Goal: Information Seeking & Learning: Learn about a topic

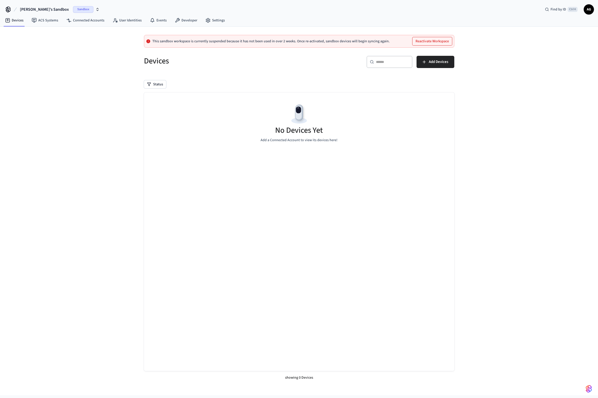
click at [436, 42] on button "Reactivate Workspace" at bounding box center [432, 41] width 40 height 8
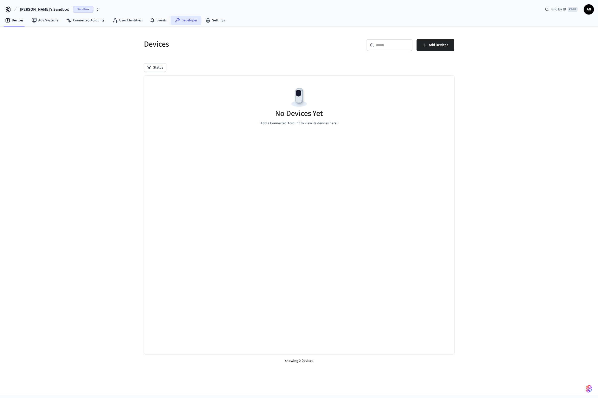
click at [189, 21] on link "Developer" at bounding box center [186, 20] width 31 height 9
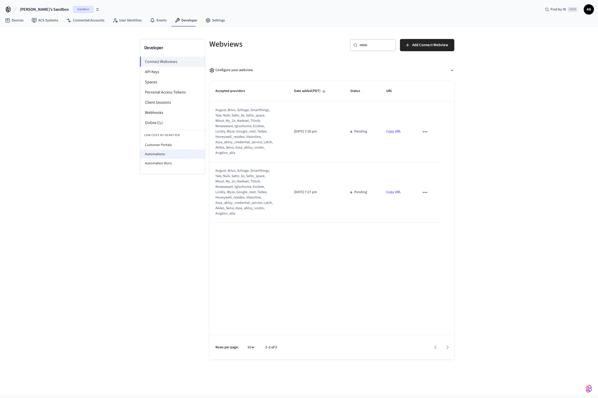
click at [159, 155] on li "Automations" at bounding box center [172, 154] width 65 height 9
select select "**********"
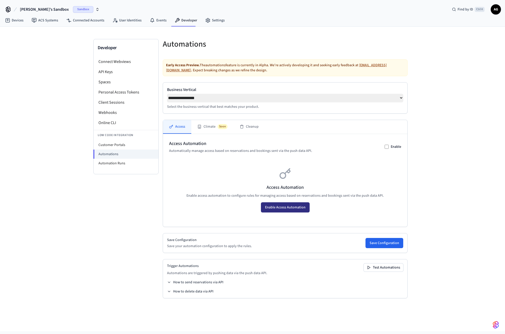
click at [290, 209] on button "Enable Access Automation" at bounding box center [285, 208] width 49 height 10
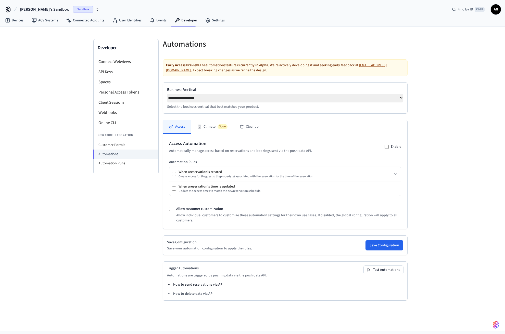
click at [198, 287] on button "How to send reservations via API" at bounding box center [195, 284] width 56 height 5
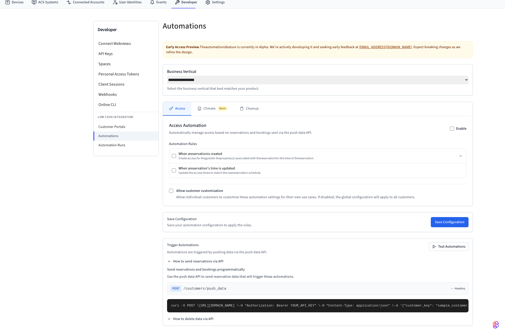
scroll to position [134, 0]
click at [190, 319] on button "How to delete data via API" at bounding box center [190, 319] width 46 height 5
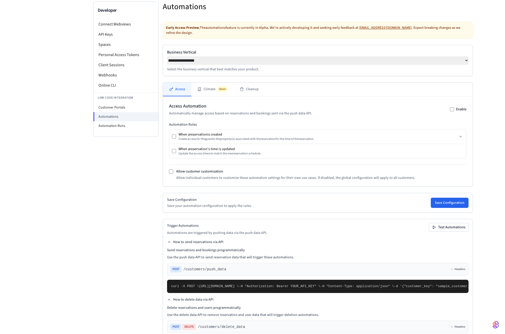
scroll to position [22, 0]
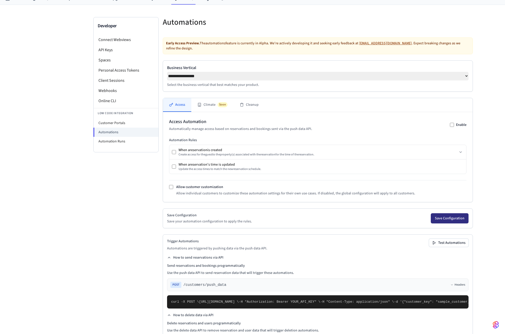
click at [431, 224] on button "Save Configuration" at bounding box center [450, 218] width 38 height 10
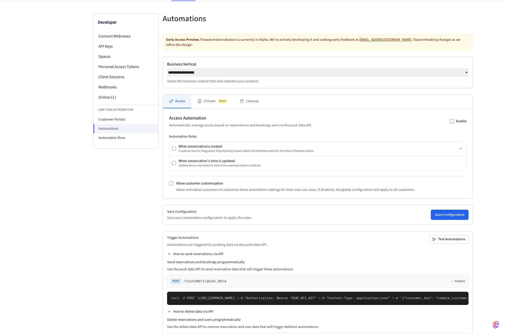
scroll to position [52, 0]
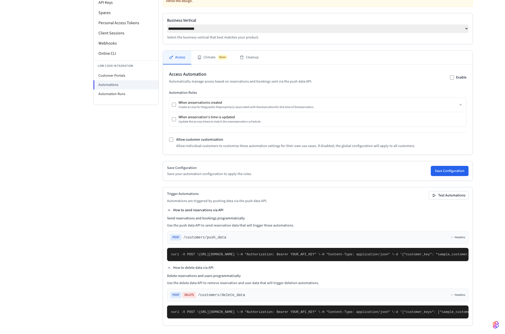
click at [169, 208] on icon at bounding box center [169, 210] width 4 height 4
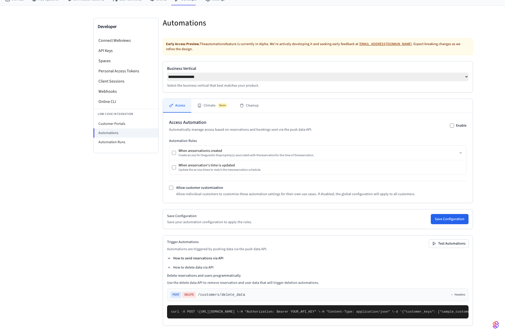
click at [170, 257] on icon at bounding box center [169, 259] width 4 height 4
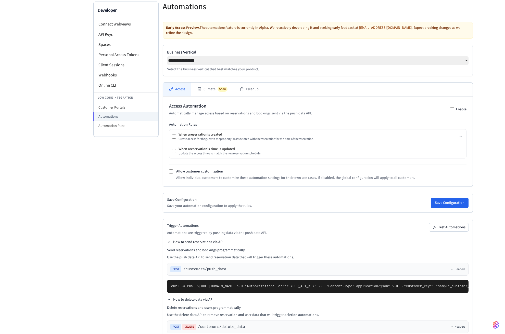
scroll to position [0, 0]
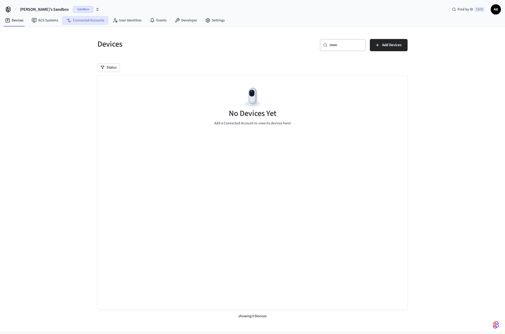
click at [82, 22] on link "Connected Accounts" at bounding box center [85, 20] width 46 height 9
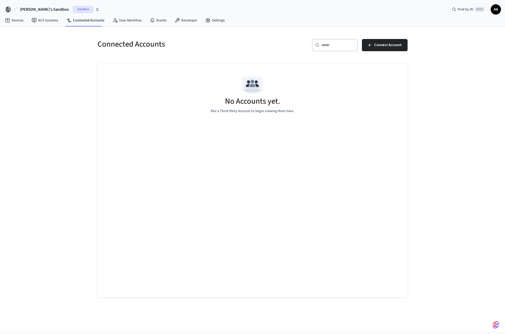
click at [73, 10] on span "Sandbox" at bounding box center [83, 9] width 20 height 7
click at [32, 44] on span "Schlage auto coder" at bounding box center [22, 42] width 29 height 5
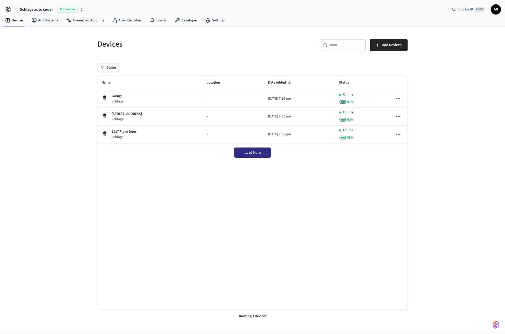
click at [253, 154] on span "Load More" at bounding box center [253, 152] width 16 height 5
click at [280, 183] on div "Name Location Date Added Status Garage Schlage - 2025/09/10 at 7:35 pm Online 9…" at bounding box center [252, 193] width 310 height 234
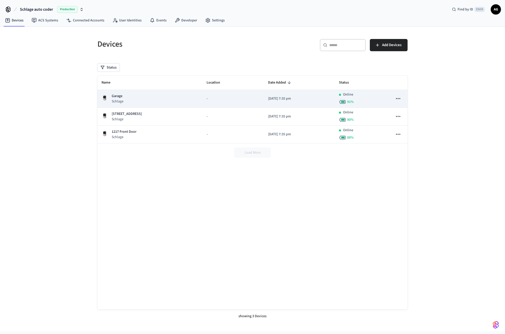
click at [396, 99] on icon "sticky table" at bounding box center [398, 98] width 4 height 1
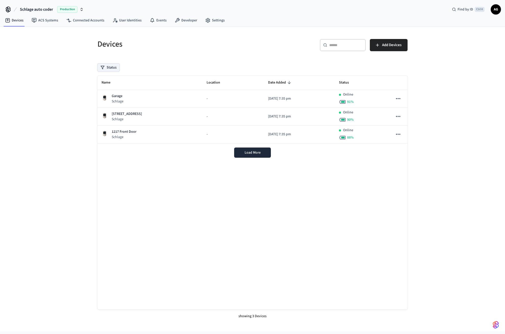
click at [109, 68] on button "Status" at bounding box center [108, 68] width 22 height 8
click at [167, 61] on div "Devices ​ ​ Add Devices Status Name Location Date Added Status Garage Schlage -…" at bounding box center [252, 178] width 318 height 291
click at [276, 60] on div "Devices ​ ​ Add Devices Status Name Location Date Added Status Garage Schlage -…" at bounding box center [252, 178] width 318 height 291
click at [235, 229] on div "Name Location Date Added Status Garage Schlage - [DATE] 7:35 pm Online 91 % 121…" at bounding box center [252, 193] width 310 height 234
click at [46, 22] on link "ACS Systems" at bounding box center [45, 20] width 35 height 9
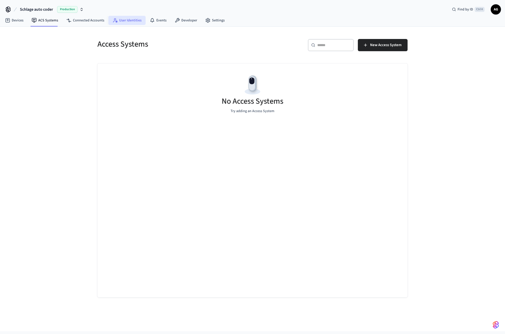
click at [121, 20] on link "User Identities" at bounding box center [126, 20] width 37 height 9
click at [160, 23] on link "Events" at bounding box center [158, 20] width 25 height 9
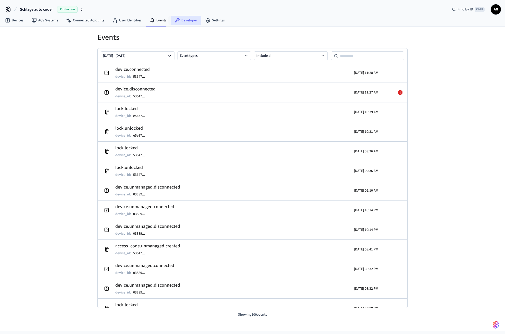
click at [182, 23] on link "Developer" at bounding box center [186, 20] width 31 height 9
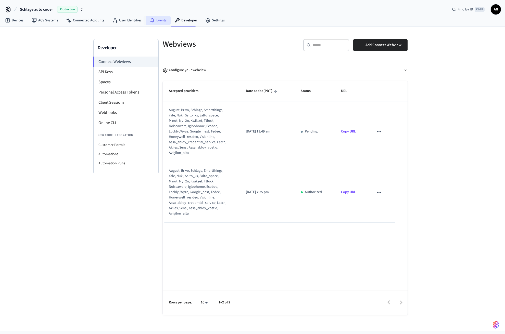
click at [156, 23] on link "Events" at bounding box center [158, 20] width 25 height 9
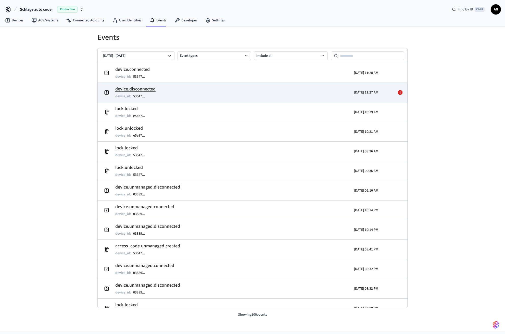
click at [401, 94] on icon at bounding box center [400, 92] width 5 height 5
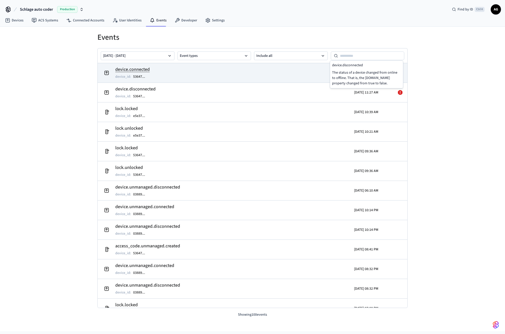
click at [230, 75] on td "device.connected device_id : 53647 ..." at bounding box center [202, 73] width 201 height 14
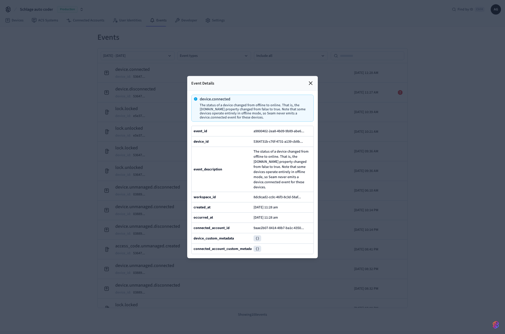
click at [311, 83] on icon at bounding box center [311, 83] width 6 height 6
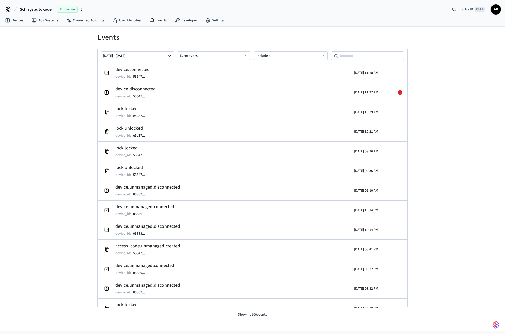
click at [48, 114] on div "Events Sep 25 2025 - Oct 02 2025 Event types Include all device.connected devic…" at bounding box center [252, 179] width 505 height 305
click at [132, 23] on link "User Identities" at bounding box center [126, 20] width 37 height 9
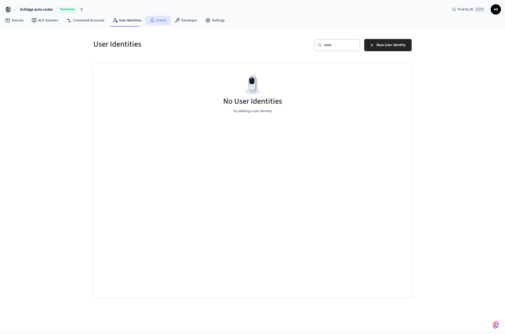
click at [158, 21] on link "Events" at bounding box center [158, 20] width 25 height 9
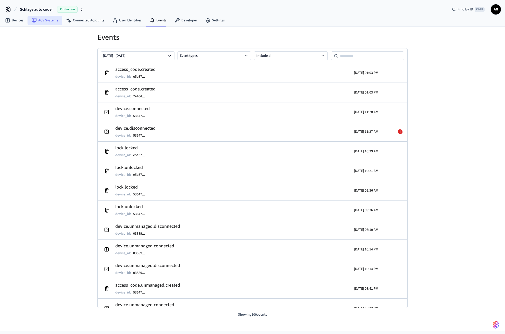
click at [51, 22] on link "ACS Systems" at bounding box center [45, 20] width 35 height 9
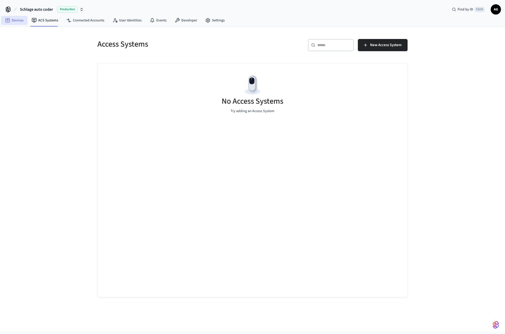
click at [8, 21] on icon at bounding box center [7, 20] width 5 height 5
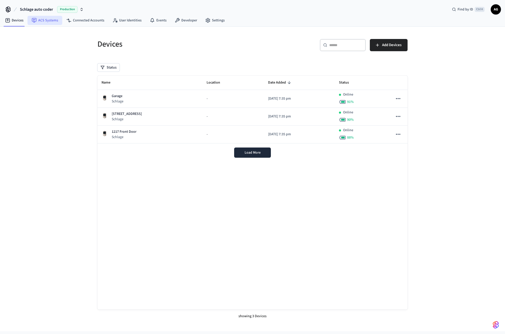
click at [42, 24] on link "ACS Systems" at bounding box center [45, 20] width 35 height 9
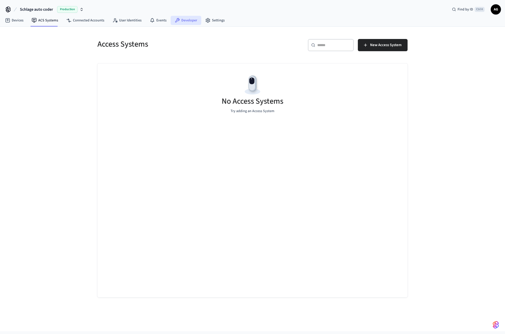
click at [184, 20] on link "Developer" at bounding box center [186, 20] width 31 height 9
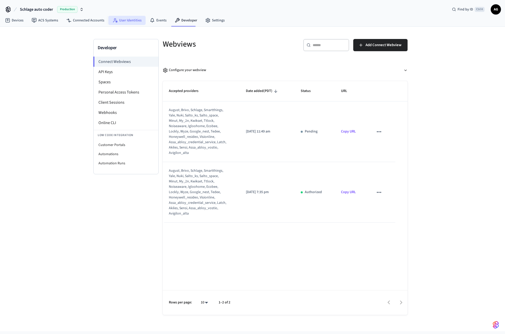
click at [125, 21] on link "User Identities" at bounding box center [126, 20] width 37 height 9
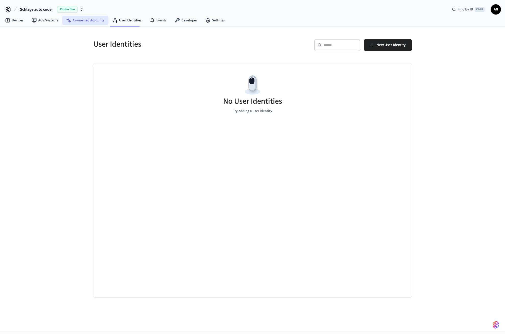
click at [82, 20] on link "Connected Accounts" at bounding box center [85, 20] width 46 height 9
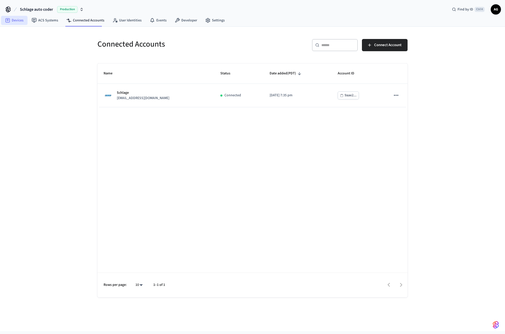
click at [15, 23] on link "Devices" at bounding box center [14, 20] width 27 height 9
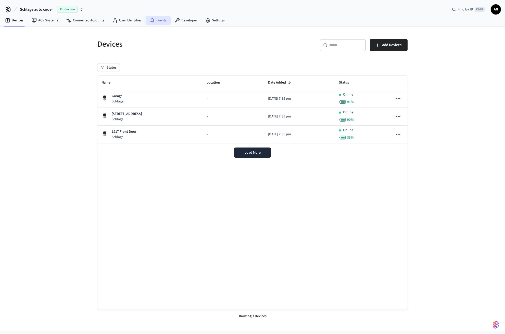
click at [161, 22] on link "Events" at bounding box center [158, 20] width 25 height 9
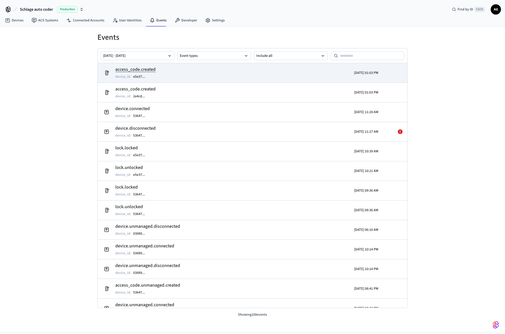
click at [137, 70] on h2 "access_code.created" at bounding box center [135, 69] width 40 height 7
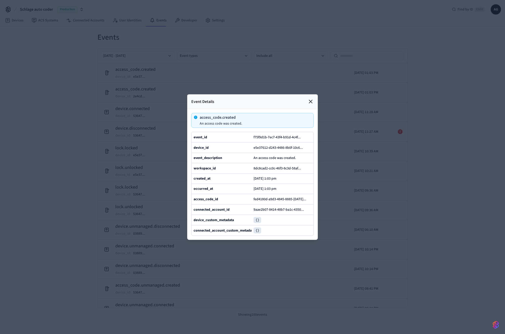
click at [309, 103] on icon at bounding box center [311, 101] width 6 height 6
